Goal: Task Accomplishment & Management: Use online tool/utility

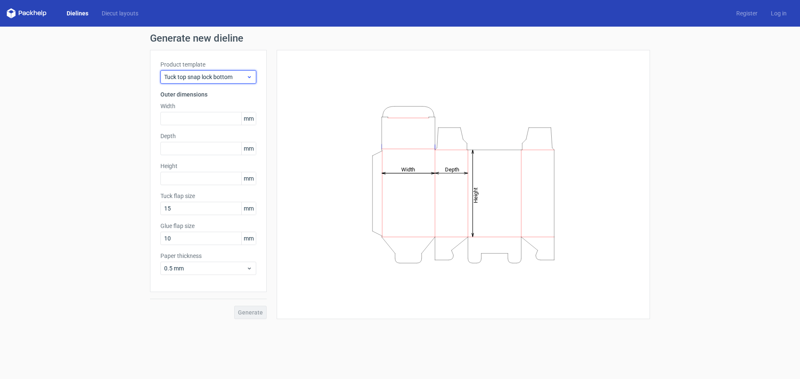
click at [189, 75] on span "Tuck top snap lock bottom" at bounding box center [205, 77] width 82 height 8
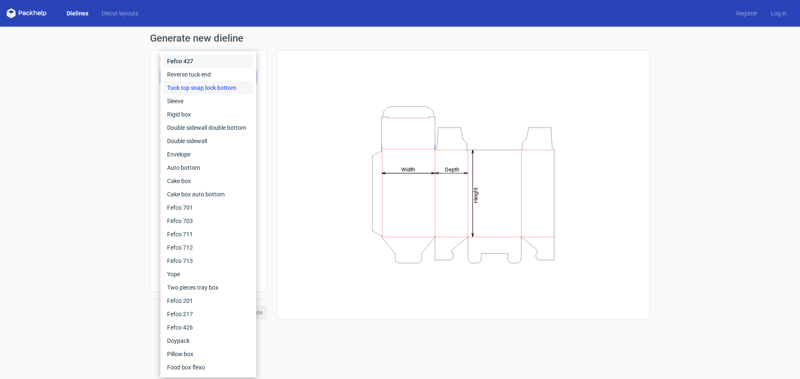
click at [184, 59] on div "Fefco 427" at bounding box center [208, 61] width 89 height 13
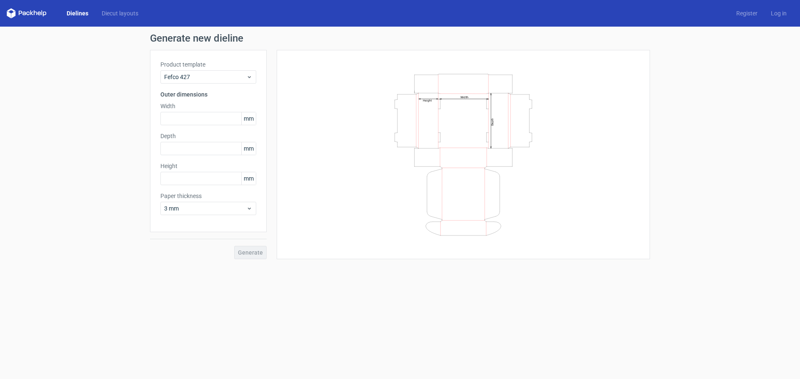
click at [76, 10] on link "Dielines" at bounding box center [77, 13] width 35 height 8
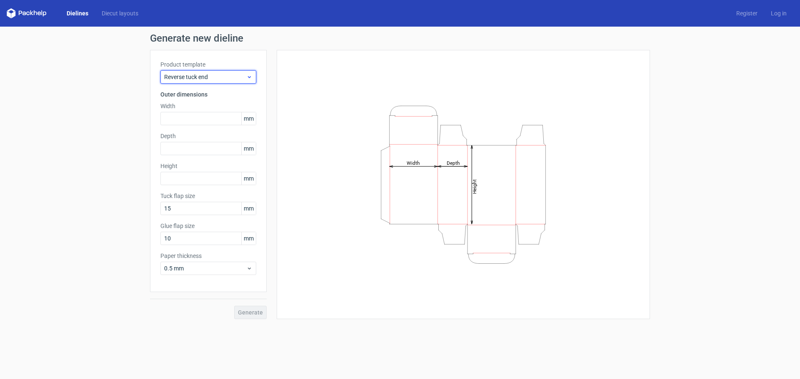
click at [186, 82] on div "Reverse tuck end" at bounding box center [208, 76] width 96 height 13
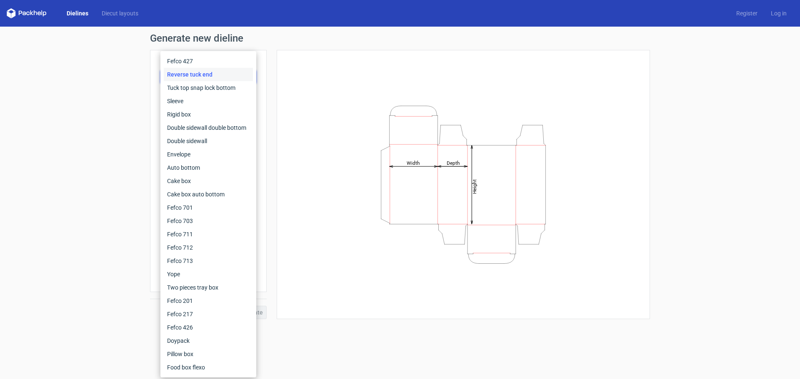
click at [120, 77] on div "Generate new dieline Product template Reverse tuck end Outer dimensions Width m…" at bounding box center [400, 176] width 800 height 299
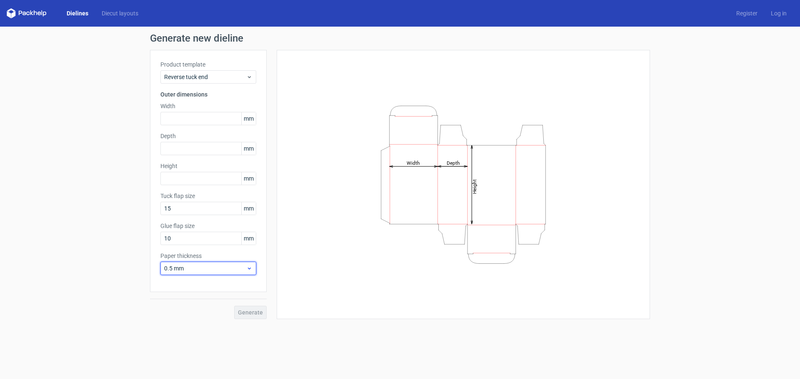
click at [176, 268] on span "0.5 mm" at bounding box center [205, 268] width 82 height 8
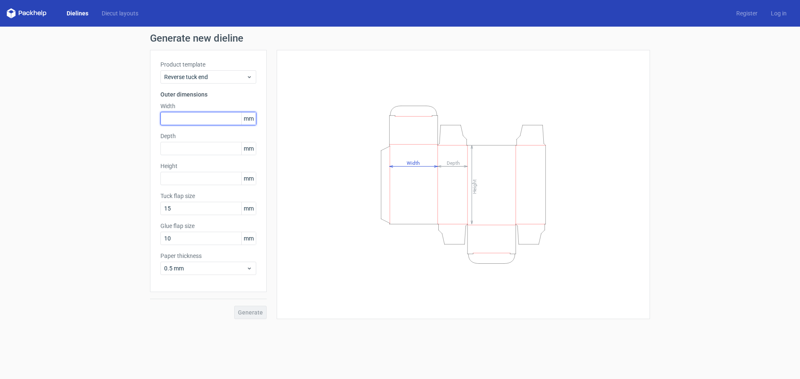
click at [190, 113] on input "text" at bounding box center [208, 118] width 96 height 13
paste input "3795"
click at [170, 117] on input "3795" at bounding box center [208, 118] width 96 height 13
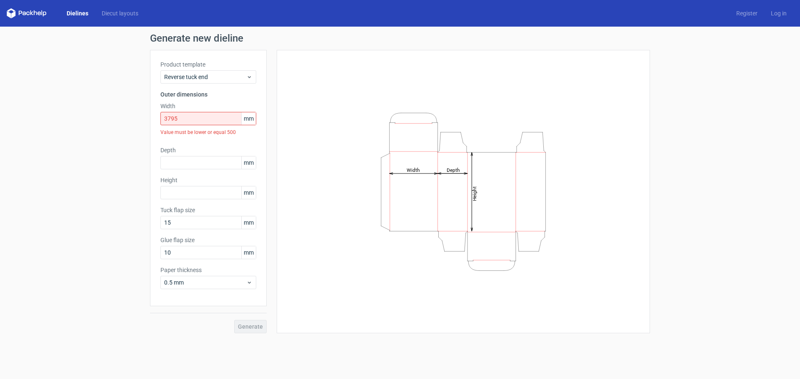
click at [92, 110] on div "Generate new dieline Product template Reverse tuck end Outer dimensions Width 3…" at bounding box center [400, 184] width 800 height 314
click at [172, 118] on input "3795" at bounding box center [208, 118] width 96 height 13
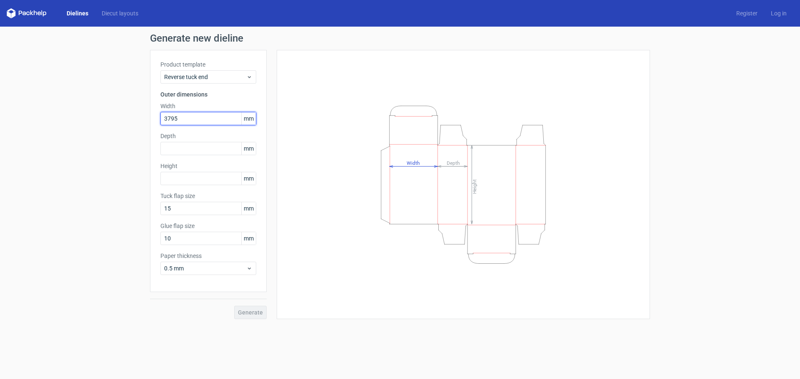
click at [172, 118] on input "3795" at bounding box center [208, 118] width 96 height 13
drag, startPoint x: 184, startPoint y: 120, endPoint x: 147, endPoint y: 121, distance: 36.7
click at [147, 121] on div "Generate new dieline Product template Reverse tuck end Outer dimensions Width 3…" at bounding box center [400, 176] width 800 height 299
type input "37"
click at [137, 117] on div "Generate new dieline Product template Reverse tuck end Outer dimensions Width 3…" at bounding box center [400, 176] width 800 height 299
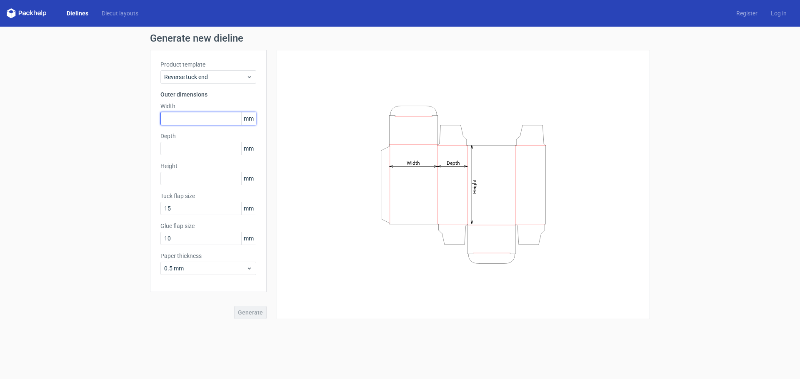
click at [192, 117] on input "text" at bounding box center [208, 118] width 96 height 13
click at [249, 119] on span "mm" at bounding box center [248, 118] width 15 height 12
click at [247, 120] on span "mm" at bounding box center [248, 118] width 15 height 12
click at [215, 117] on input "text" at bounding box center [208, 118] width 96 height 13
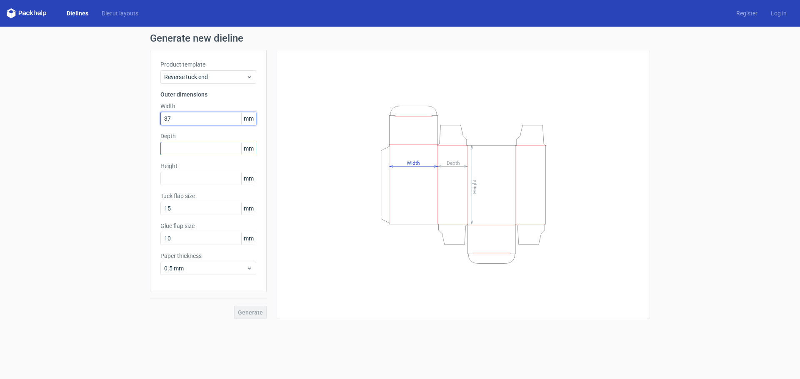
type input "37"
click at [187, 146] on input "text" at bounding box center [208, 148] width 96 height 13
type input "6"
click at [106, 140] on div "Generate new dieline Product template Reverse tuck end Outer dimensions Width 3…" at bounding box center [400, 176] width 800 height 299
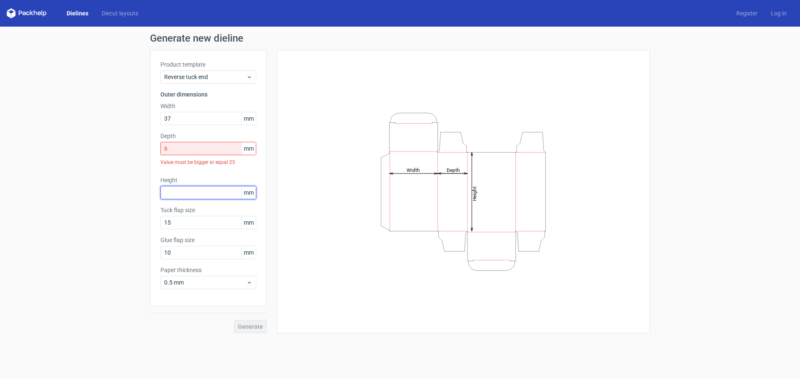
click at [178, 189] on input "text" at bounding box center [208, 192] width 96 height 13
type input "7"
click at [119, 166] on div "Generate new dieline Product template Reverse tuck end Outer dimensions Width 3…" at bounding box center [400, 184] width 800 height 314
